Goal: Find specific fact

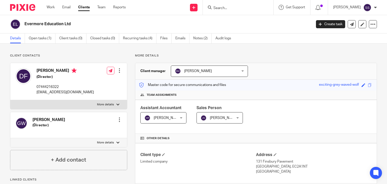
click at [224, 5] on div at bounding box center [238, 7] width 71 height 15
click at [219, 7] on input "Search" at bounding box center [235, 8] width 45 height 5
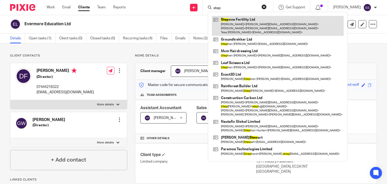
type input "step"
click at [231, 18] on link at bounding box center [278, 26] width 132 height 20
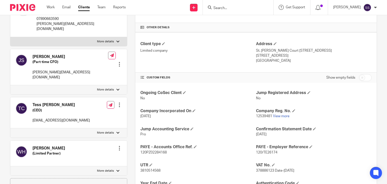
scroll to position [111, 0]
click at [282, 112] on div "Company Reg. No. 12539481 View more" at bounding box center [314, 113] width 116 height 11
click at [282, 113] on p "12539481 View more" at bounding box center [314, 115] width 116 height 5
click at [283, 117] on p "12539481 View more" at bounding box center [314, 115] width 116 height 5
click at [282, 115] on link "View more" at bounding box center [281, 116] width 17 height 4
